Goal: Complete application form

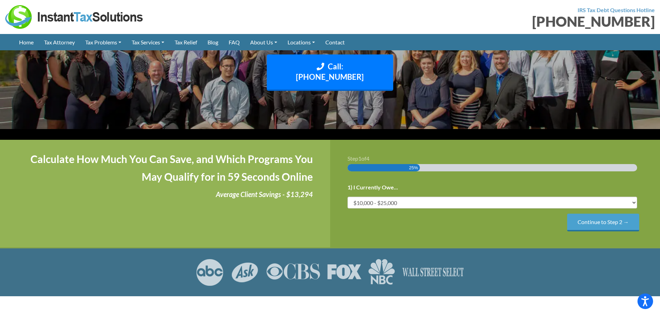
scroll to position [139, 0]
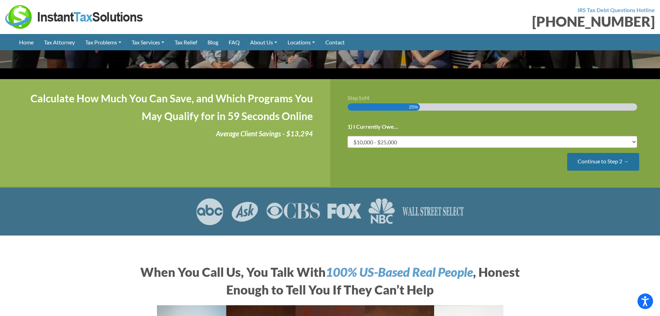
click at [598, 153] on input "Continue to Step 2 →" at bounding box center [603, 162] width 72 height 18
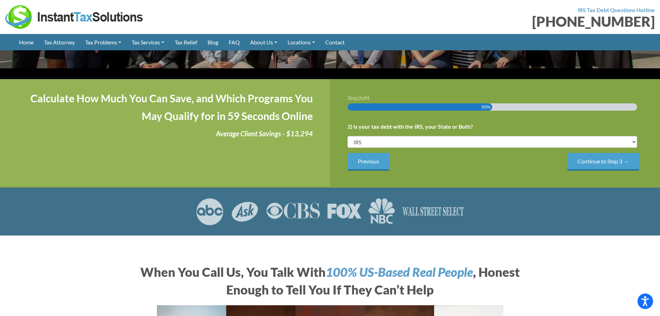
scroll to position [0, 0]
click at [606, 153] on input "Continue to Step 3 →" at bounding box center [603, 162] width 72 height 18
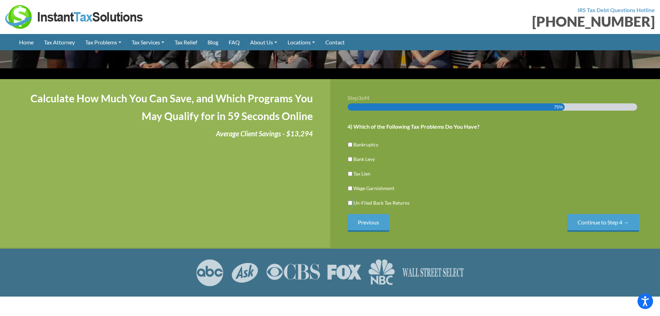
click at [348, 197] on input "Un-Filed Back Tax Returns" at bounding box center [350, 203] width 5 height 12
click at [350, 197] on input "Un-Filed Back Tax Returns" at bounding box center [350, 203] width 5 height 12
checkbox input "true"
click at [351, 168] on input "Tax Lien" at bounding box center [350, 174] width 5 height 12
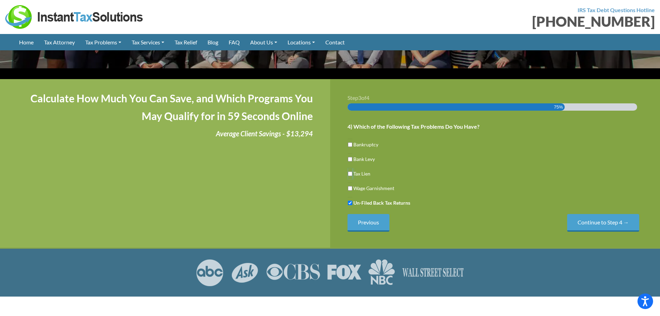
checkbox input "true"
click at [349, 153] on input "Bank Levy" at bounding box center [350, 159] width 5 height 12
click at [353, 155] on label "Bank Levy" at bounding box center [364, 158] width 22 height 7
click at [352, 153] on input "Bank Levy" at bounding box center [350, 159] width 5 height 12
checkbox input "false"
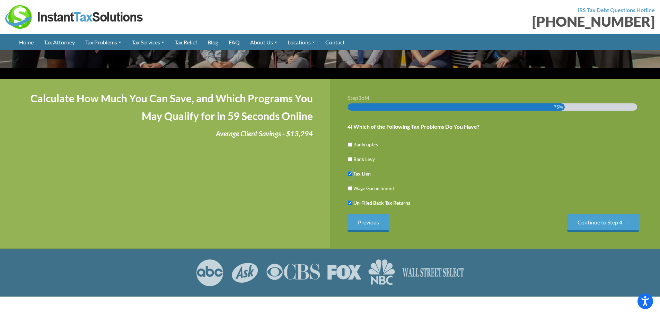
click at [350, 168] on input "Tax Lien" at bounding box center [350, 174] width 5 height 12
checkbox input "false"
click at [353, 197] on li "Un-Filed Back Tax Returns" at bounding box center [496, 203] width 296 height 12
